Goal: Task Accomplishment & Management: Manage account settings

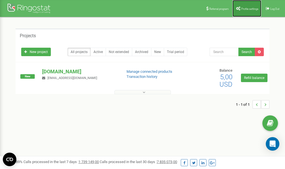
click at [245, 11] on link "Profile settings" at bounding box center [246, 8] width 29 height 17
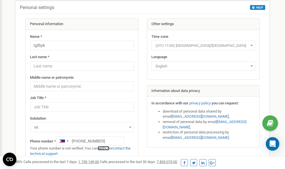
click at [107, 149] on link "verify it" at bounding box center [104, 148] width 12 height 4
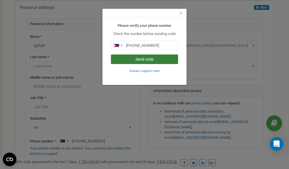
click at [138, 59] on button "Send code" at bounding box center [144, 59] width 67 height 10
